Goal: Transaction & Acquisition: Purchase product/service

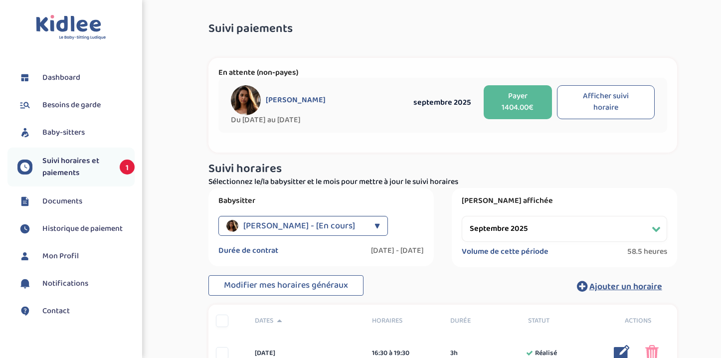
select select "septembre 2025"
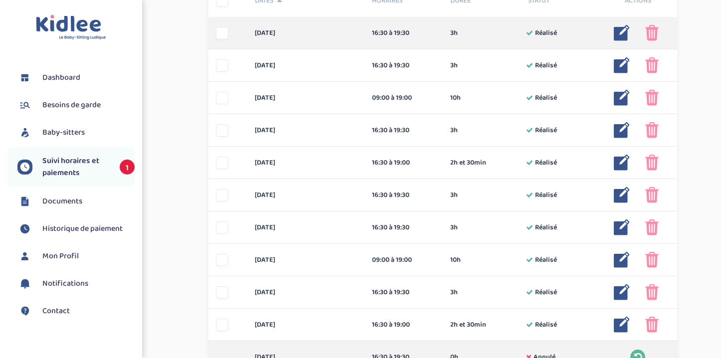
scroll to position [309, 0]
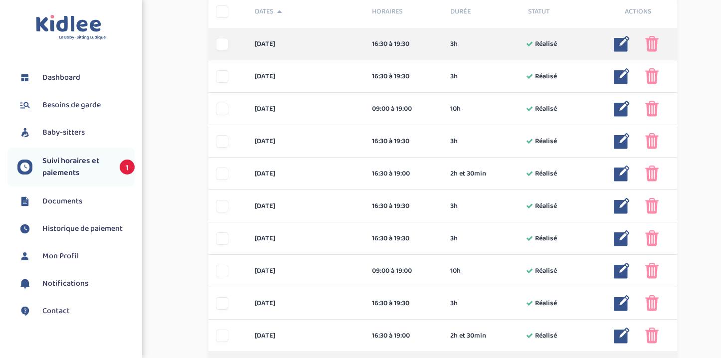
click at [649, 44] on img at bounding box center [651, 44] width 13 height 16
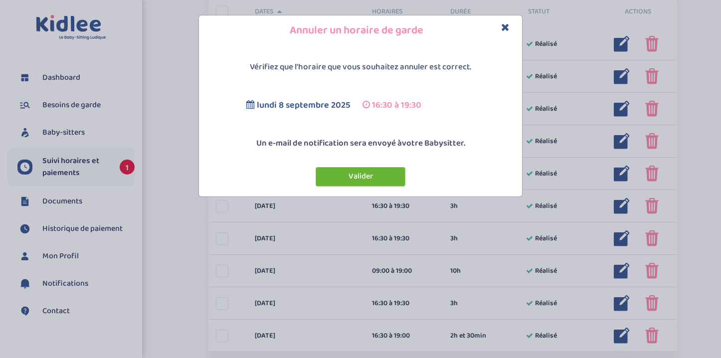
click at [374, 176] on button "Valider" at bounding box center [361, 176] width 90 height 19
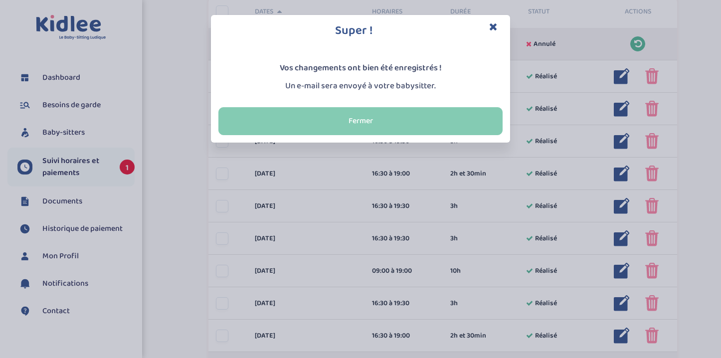
click at [393, 132] on button "Fermer" at bounding box center [360, 121] width 284 height 28
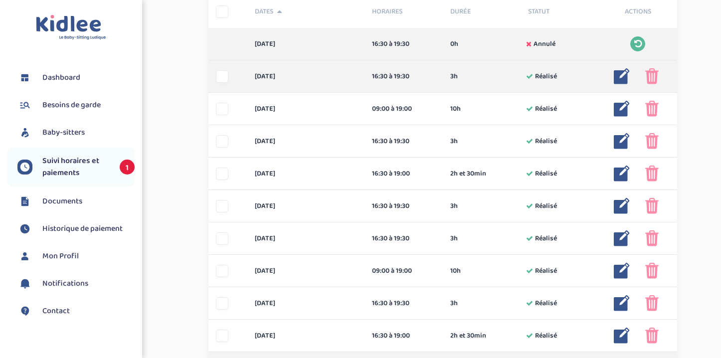
click at [655, 76] on img at bounding box center [651, 76] width 13 height 16
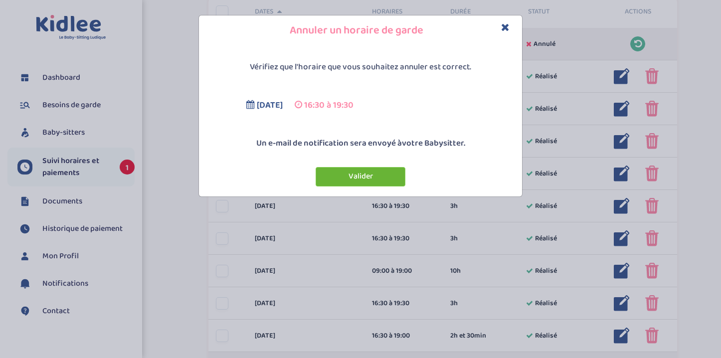
click at [341, 181] on button "Valider" at bounding box center [361, 176] width 90 height 19
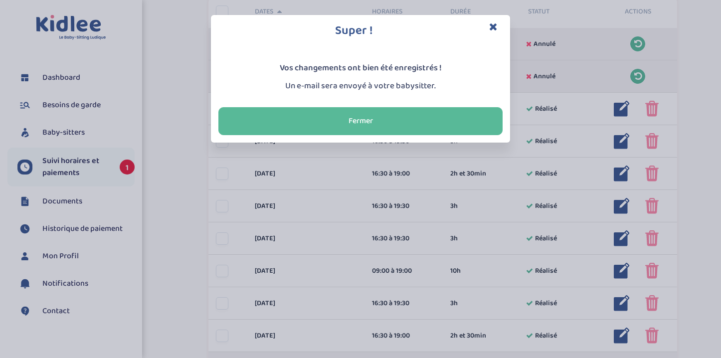
click at [653, 112] on div "Super ! Vos changements ont bien été enregistrés ! Un e-mail sera envoyé à votr…" at bounding box center [360, 79] width 721 height 128
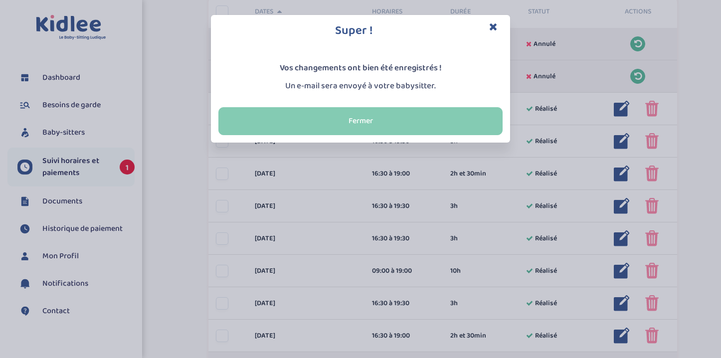
click at [429, 119] on button "Fermer" at bounding box center [360, 121] width 284 height 28
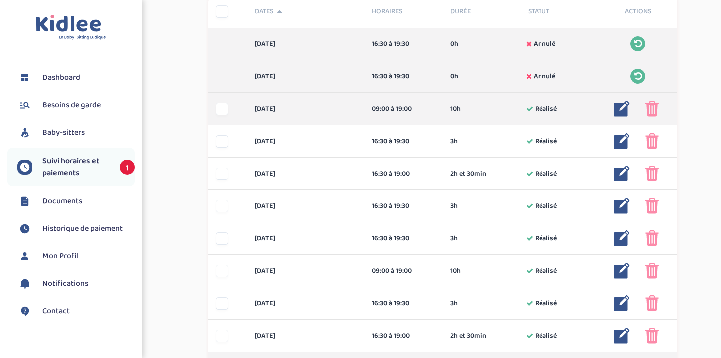
click at [653, 109] on img at bounding box center [651, 109] width 13 height 16
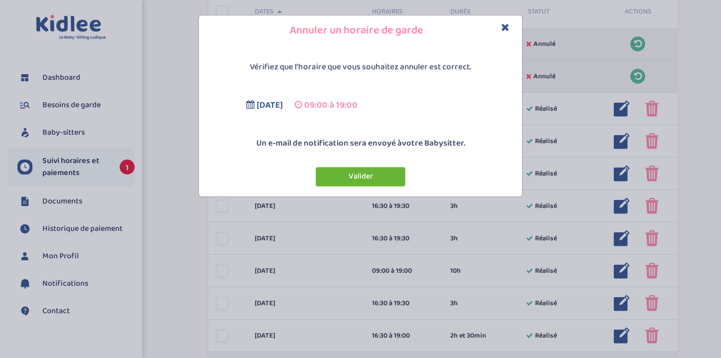
click at [337, 176] on button "Valider" at bounding box center [361, 176] width 90 height 19
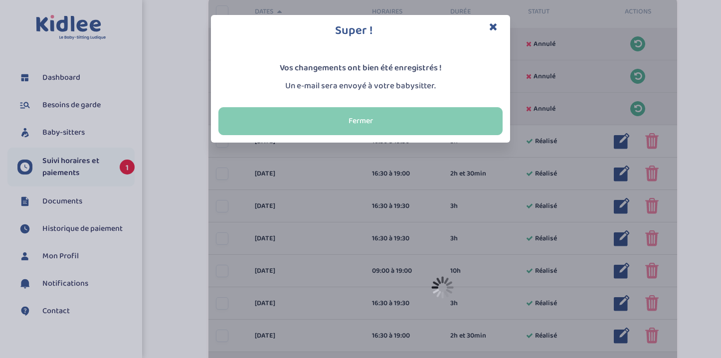
click at [249, 125] on button "Fermer" at bounding box center [360, 121] width 284 height 28
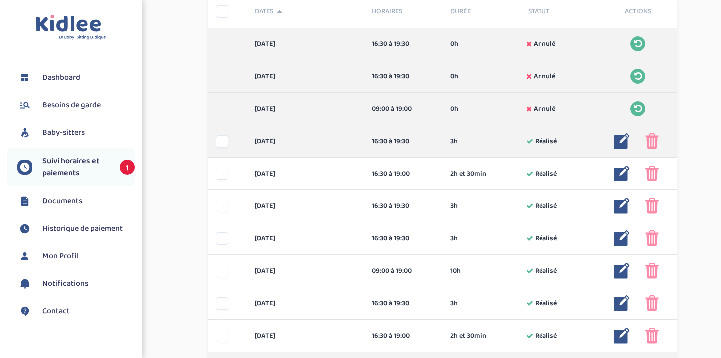
click at [218, 141] on div at bounding box center [222, 141] width 12 height 12
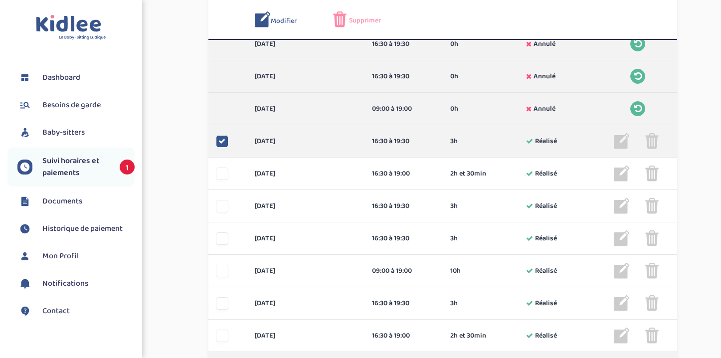
scroll to position [347, 0]
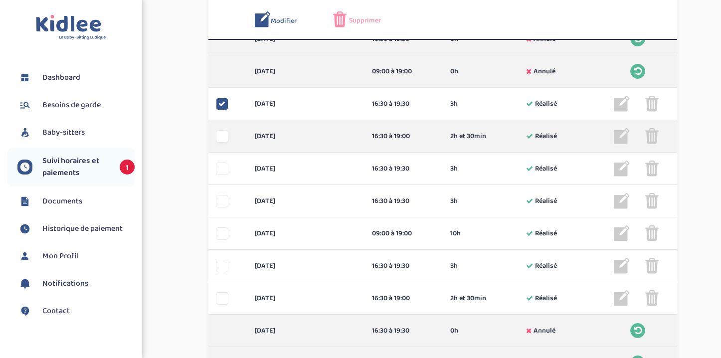
click at [222, 138] on div at bounding box center [222, 136] width 12 height 12
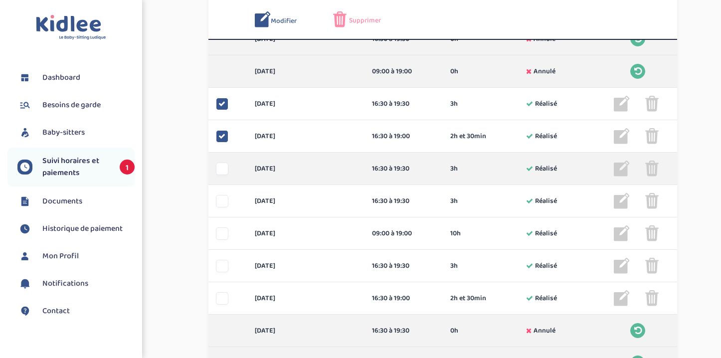
click at [220, 170] on div at bounding box center [222, 169] width 12 height 12
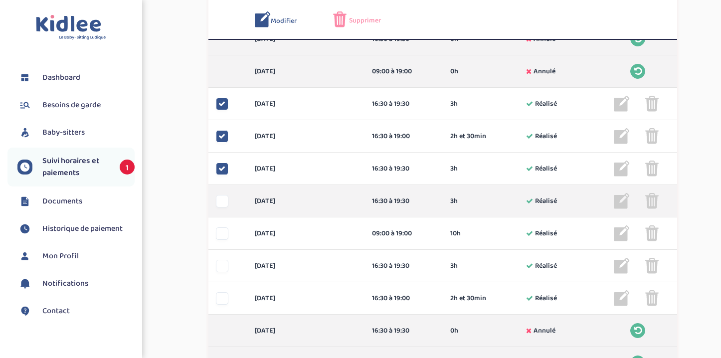
click at [220, 197] on div at bounding box center [222, 201] width 12 height 12
click at [656, 207] on img at bounding box center [651, 201] width 13 height 16
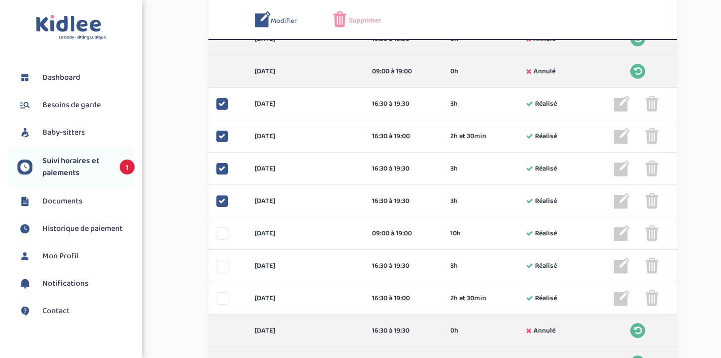
click at [355, 20] on span "Supprimer" at bounding box center [365, 20] width 32 height 10
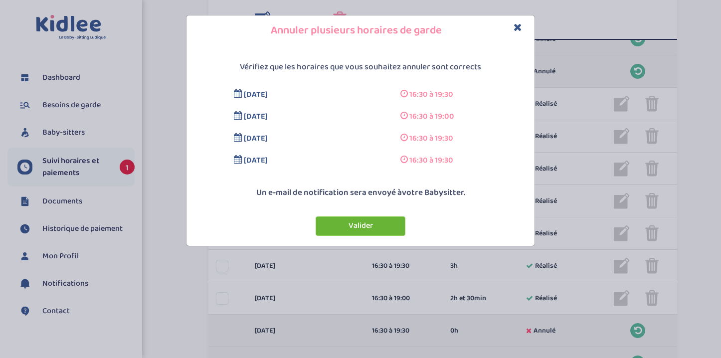
click at [371, 218] on button "Valider" at bounding box center [361, 225] width 90 height 19
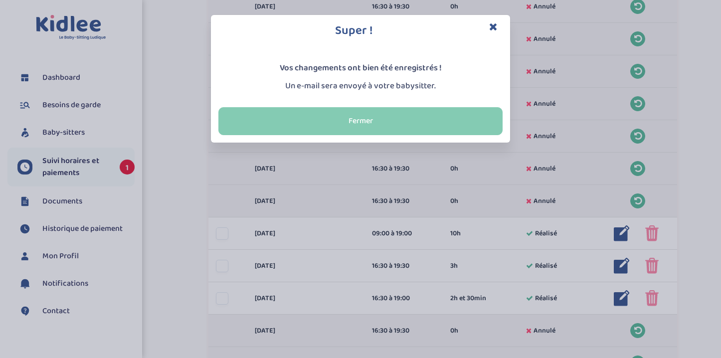
click at [359, 121] on button "Fermer" at bounding box center [360, 121] width 284 height 28
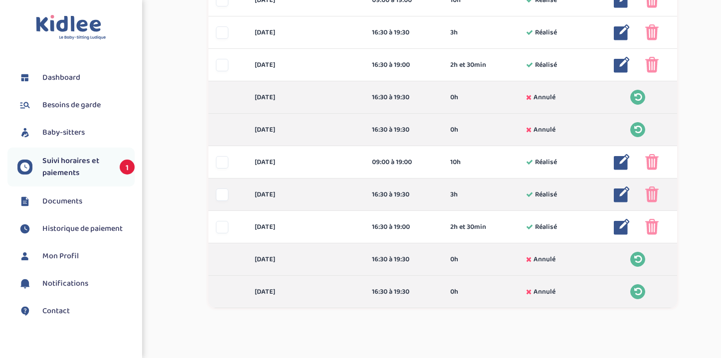
scroll to position [609, 0]
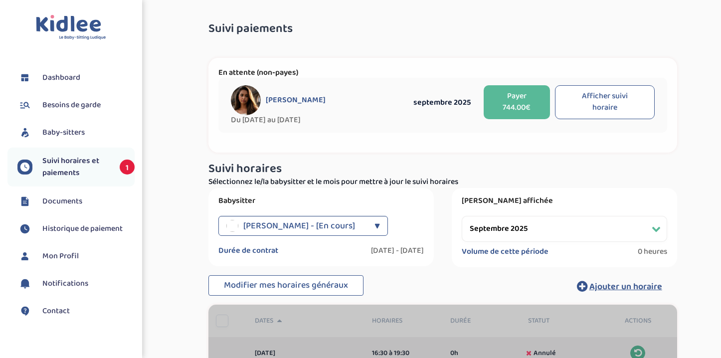
select select "septembre 2025"
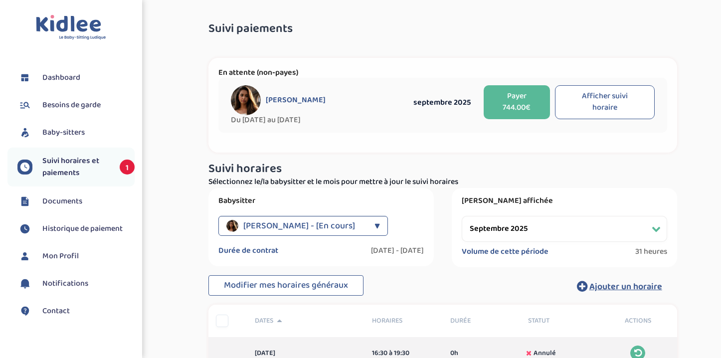
click at [523, 95] on button "Payer 744.00€" at bounding box center [517, 102] width 66 height 34
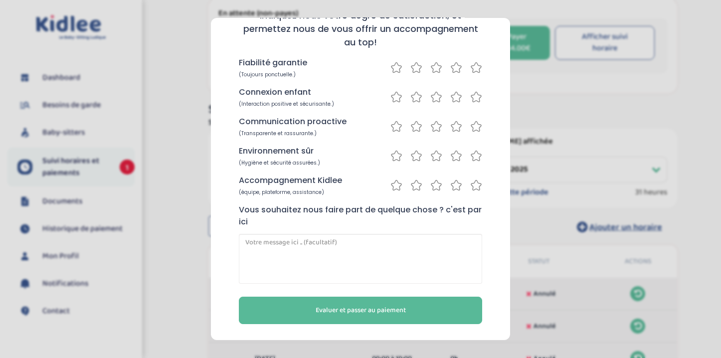
scroll to position [76, 0]
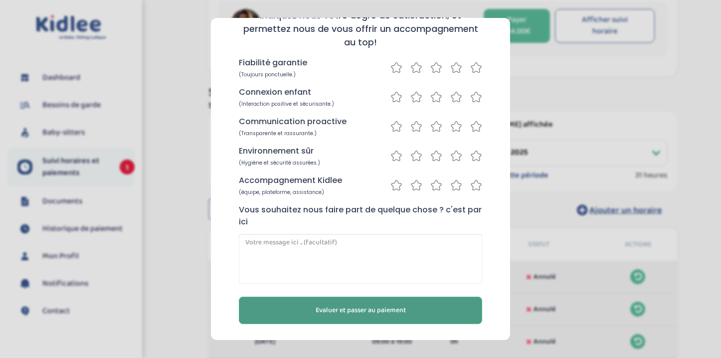
click at [400, 318] on button "Evaluer et passer au paiement" at bounding box center [360, 310] width 243 height 27
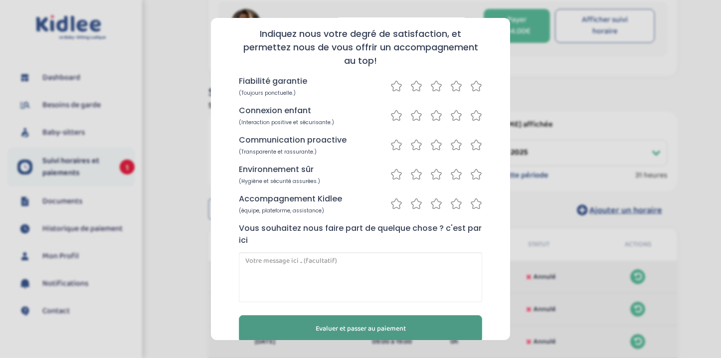
scroll to position [97, 0]
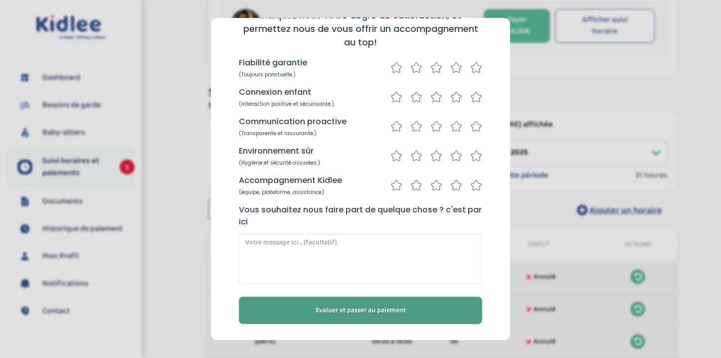
click at [391, 308] on span "Evaluer et passer au paiement" at bounding box center [361, 310] width 90 height 10
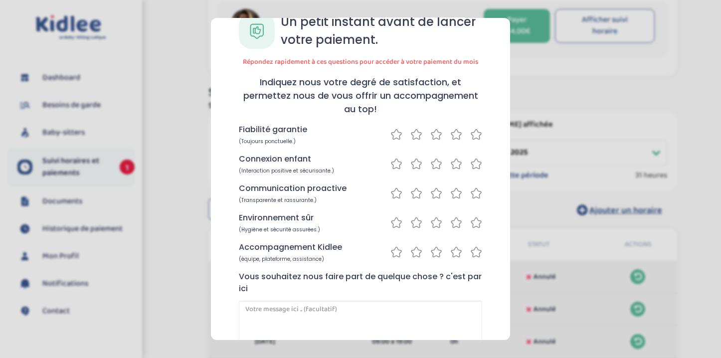
scroll to position [40, 0]
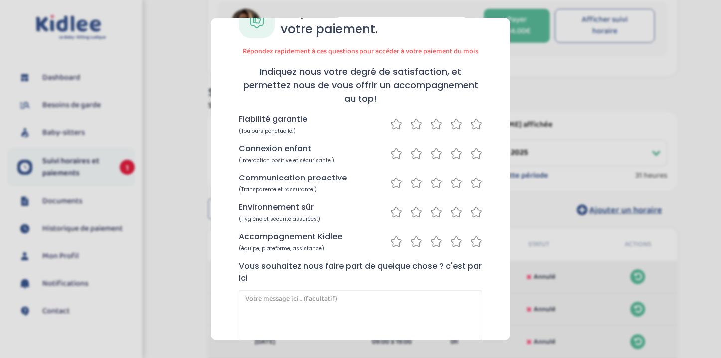
click at [475, 213] on icon at bounding box center [476, 212] width 12 height 12
click at [475, 155] on icon at bounding box center [476, 153] width 12 height 12
click at [474, 188] on icon at bounding box center [476, 183] width 12 height 12
click at [453, 121] on icon at bounding box center [456, 124] width 12 height 12
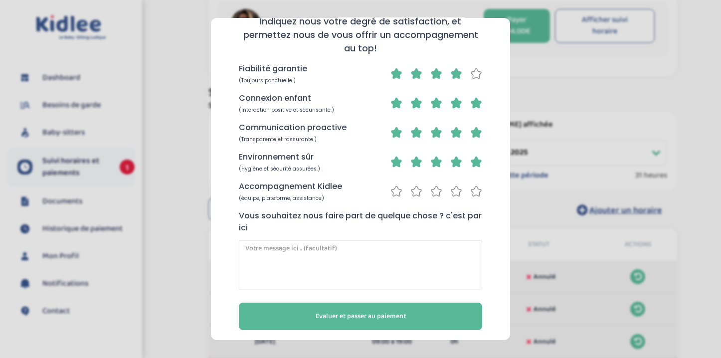
scroll to position [97, 0]
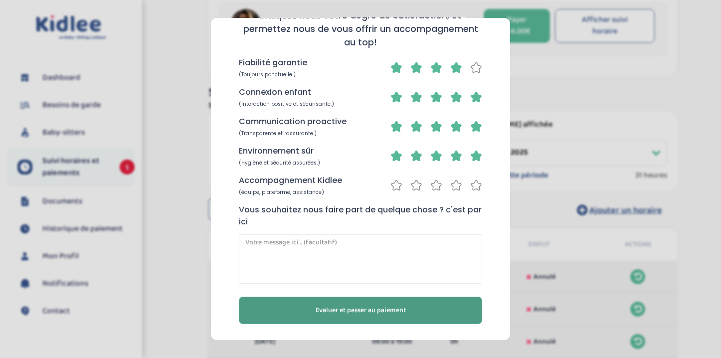
click at [402, 320] on button "Evaluer et passer au paiement" at bounding box center [360, 310] width 243 height 27
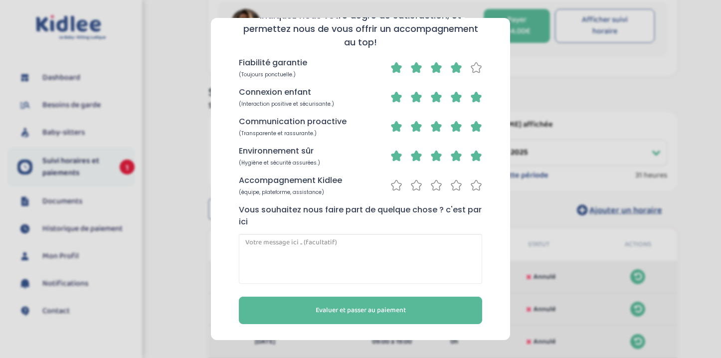
click at [457, 186] on icon at bounding box center [456, 185] width 10 height 10
click at [477, 183] on icon at bounding box center [476, 185] width 12 height 12
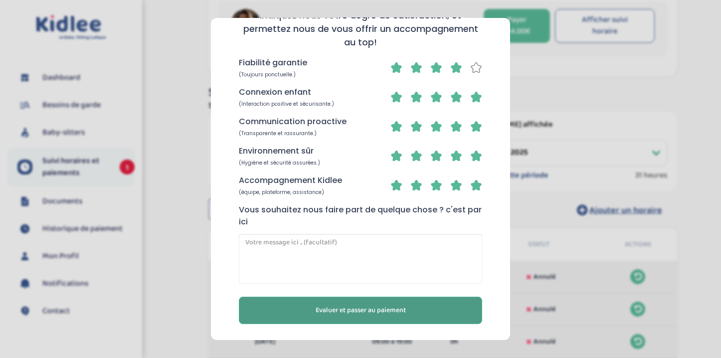
click at [402, 309] on span "Evaluer et passer au paiement" at bounding box center [361, 310] width 90 height 10
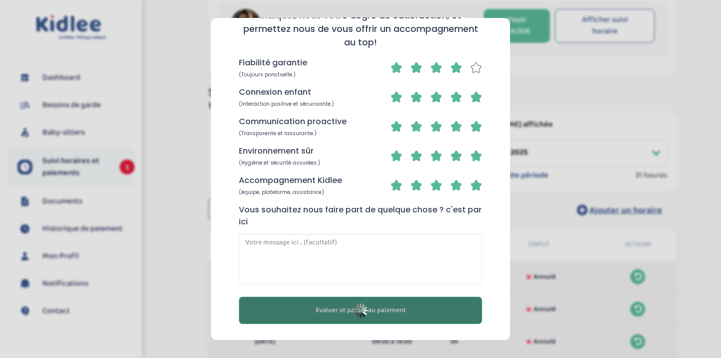
scroll to position [78, 0]
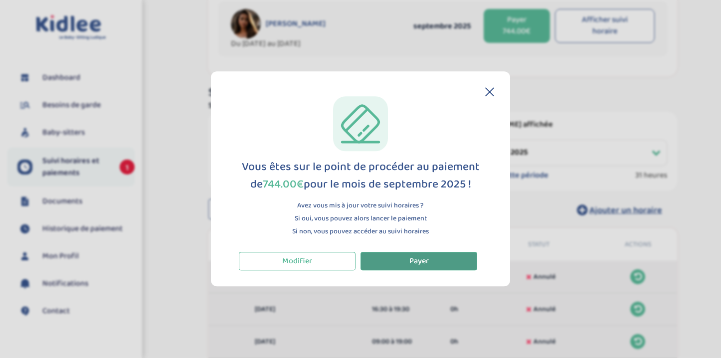
click at [395, 260] on button "Payer" at bounding box center [419, 261] width 117 height 18
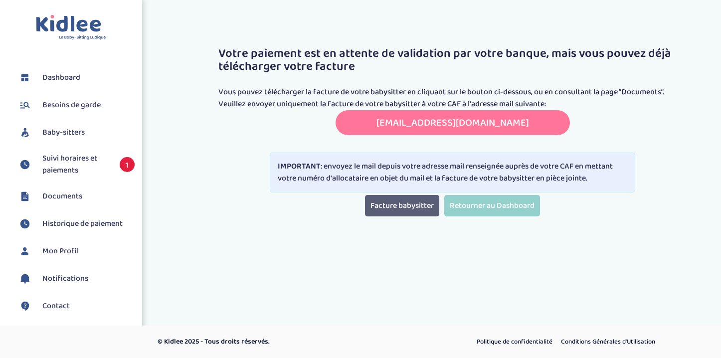
click at [403, 212] on link "Facture babysitter" at bounding box center [402, 205] width 74 height 21
click at [445, 123] on link "transmettreundocument.caf75@info-caf.fr" at bounding box center [453, 123] width 153 height 16
click at [405, 119] on link "transmettreundocument.caf75@info-caf.fr" at bounding box center [453, 123] width 153 height 16
